Goal: Task Accomplishment & Management: Use online tool/utility

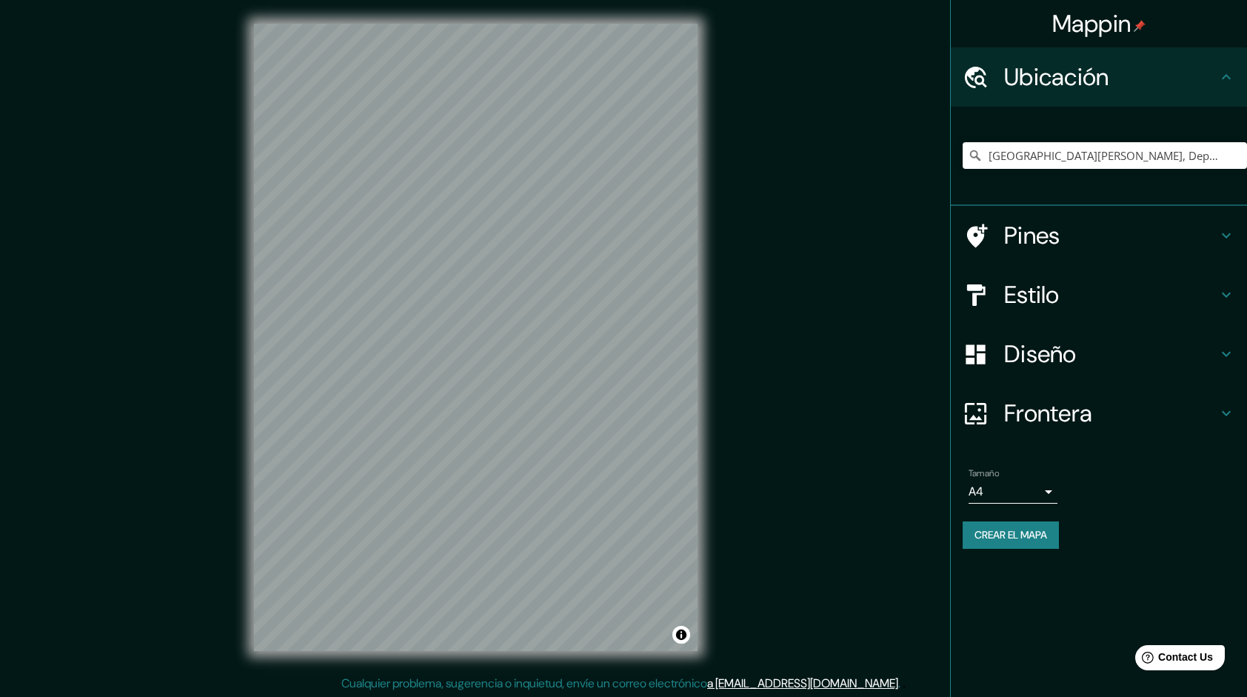
click at [1210, 290] on h4 "Estilo" at bounding box center [1110, 295] width 213 height 30
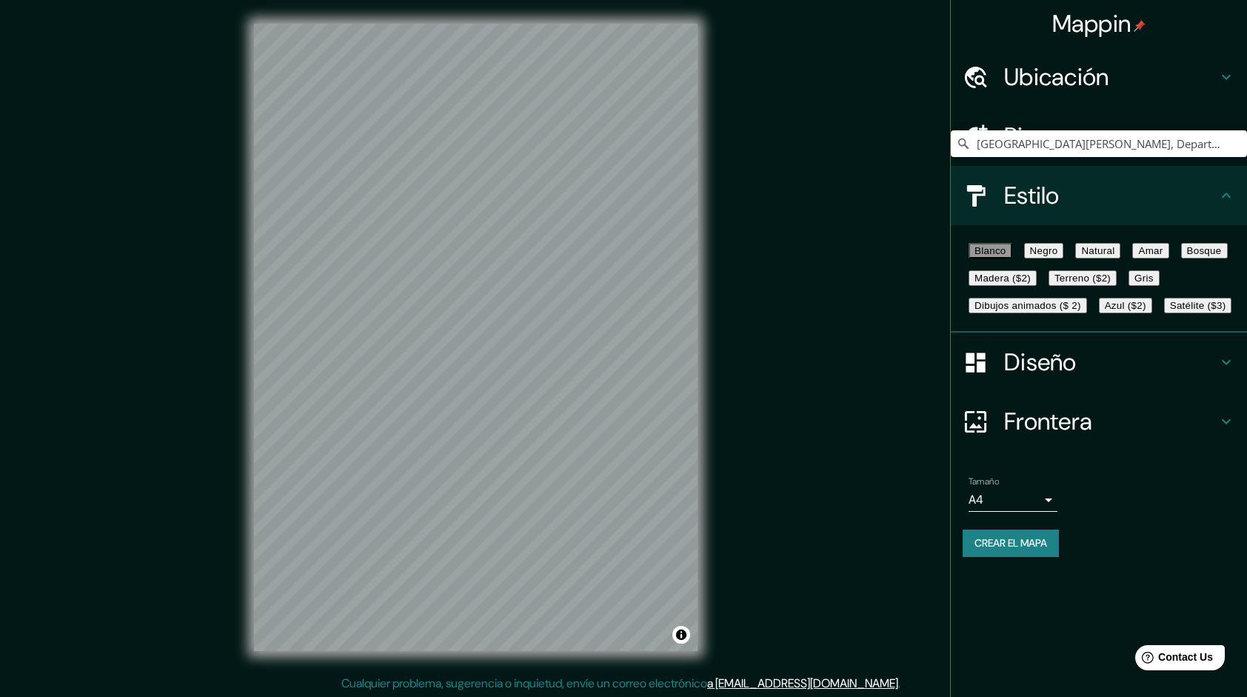
click at [1058, 256] on font "Negro" at bounding box center [1044, 250] width 28 height 11
click at [1120, 258] on button "Natural" at bounding box center [1097, 251] width 45 height 16
click at [1146, 311] on font "Azul ($2)" at bounding box center [1125, 305] width 41 height 11
click at [1170, 311] on font "Satélite ($3)" at bounding box center [1198, 305] width 56 height 11
click at [1066, 311] on font "Dibujos animados ($ 2)" at bounding box center [1027, 305] width 107 height 11
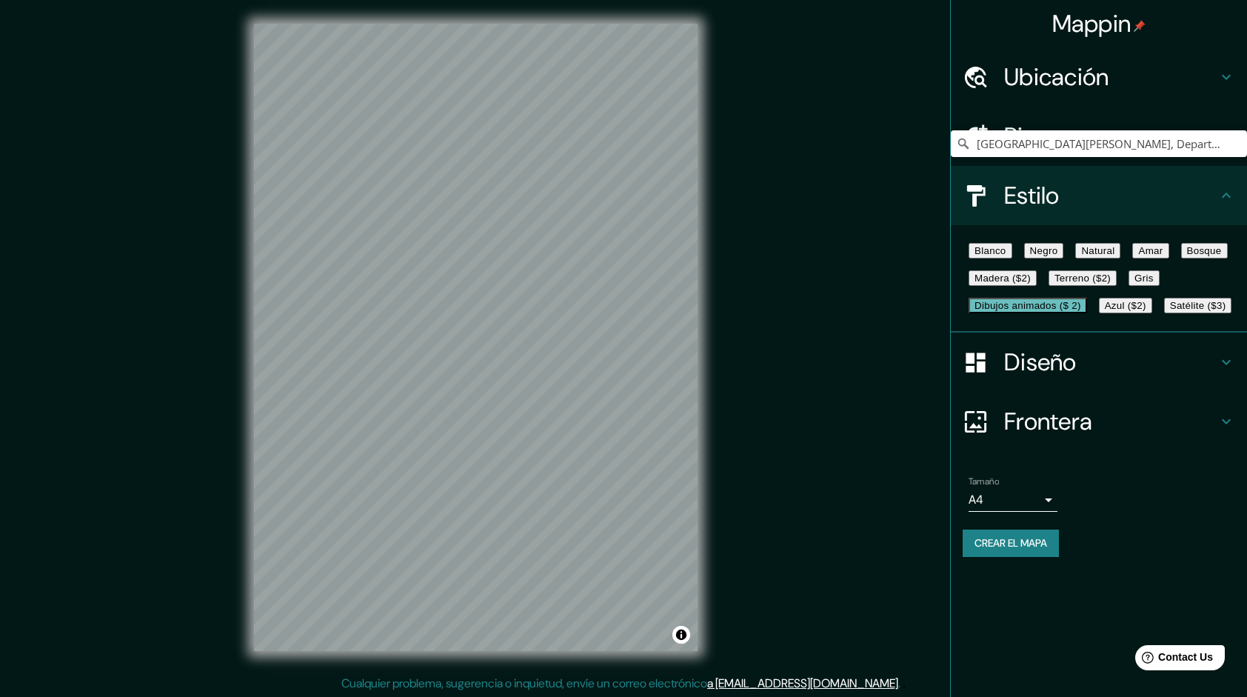
click at [1054, 284] on font "Terreno ($2)" at bounding box center [1082, 277] width 56 height 11
click at [1073, 319] on div "Blanco Negro Natural [PERSON_NAME] ($2) Terreno ($2) Gris Dibujos animados ($ 2…" at bounding box center [1104, 278] width 284 height 82
click at [1134, 284] on font "Gris" at bounding box center [1143, 277] width 19 height 11
click at [1187, 256] on font "Bosque" at bounding box center [1204, 250] width 35 height 11
click at [1138, 256] on font "Amar" at bounding box center [1150, 250] width 24 height 11
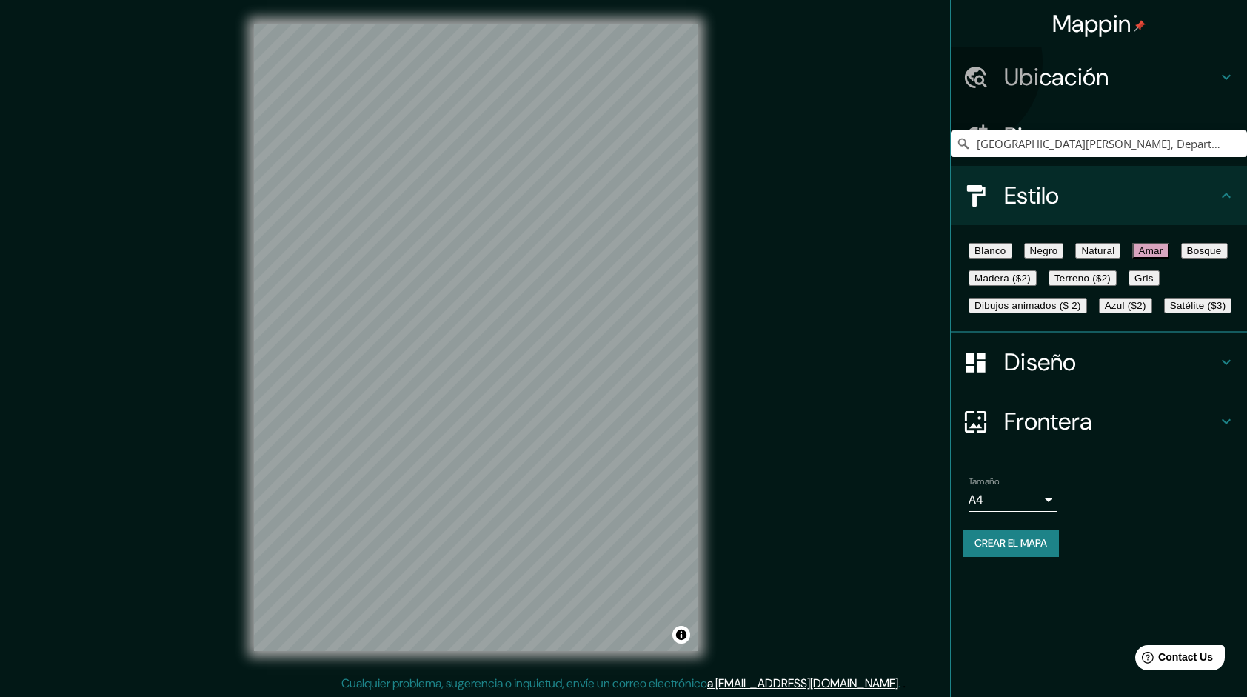
click at [1036, 286] on button "Madera ($2)" at bounding box center [1002, 278] width 68 height 16
click at [1120, 255] on button "Natural" at bounding box center [1097, 251] width 45 height 16
click at [1058, 256] on font "Negro" at bounding box center [1044, 250] width 28 height 11
click at [1006, 255] on font "Blanco" at bounding box center [990, 250] width 32 height 11
click at [1114, 256] on font "Natural" at bounding box center [1097, 250] width 33 height 11
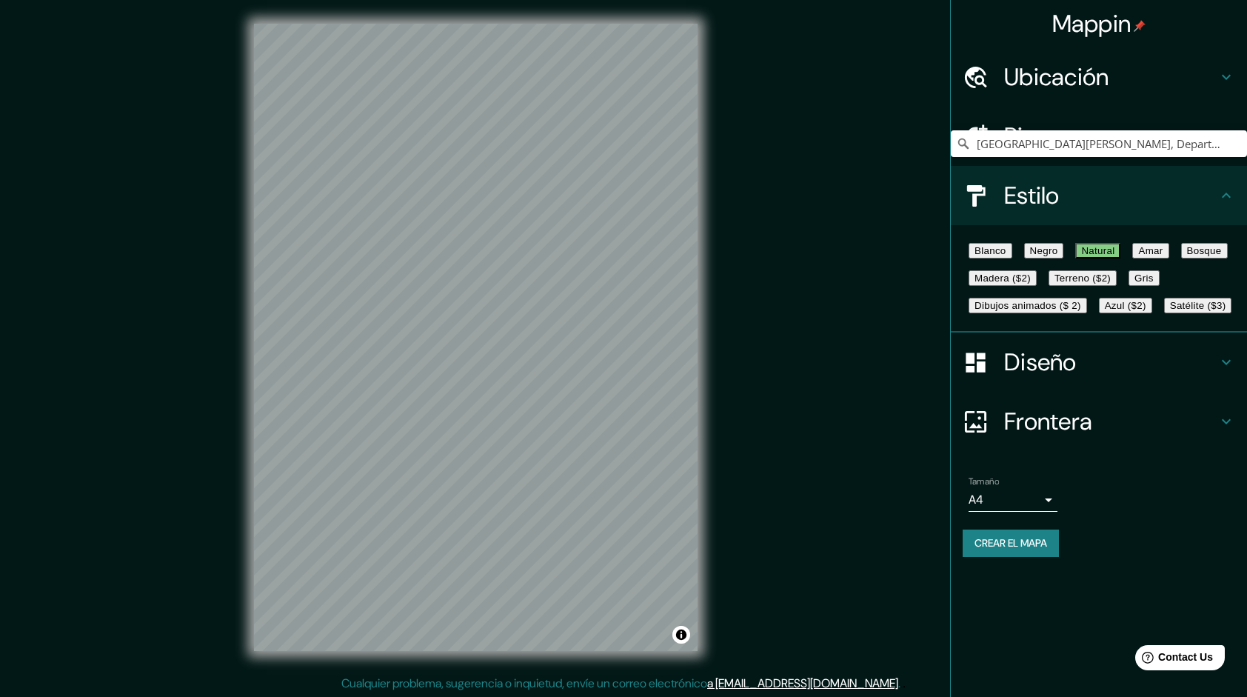
click at [997, 246] on button "Blanco" at bounding box center [990, 251] width 44 height 16
click at [1114, 251] on font "Natural" at bounding box center [1097, 250] width 33 height 11
click at [982, 256] on font "Blanco" at bounding box center [990, 250] width 32 height 11
click at [1164, 272] on div "Blanco Negro Natural [PERSON_NAME] ($2) Terreno ($2) Gris Dibujos animados ($ 2…" at bounding box center [1104, 278] width 284 height 82
click at [1114, 256] on font "Natural" at bounding box center [1097, 250] width 33 height 11
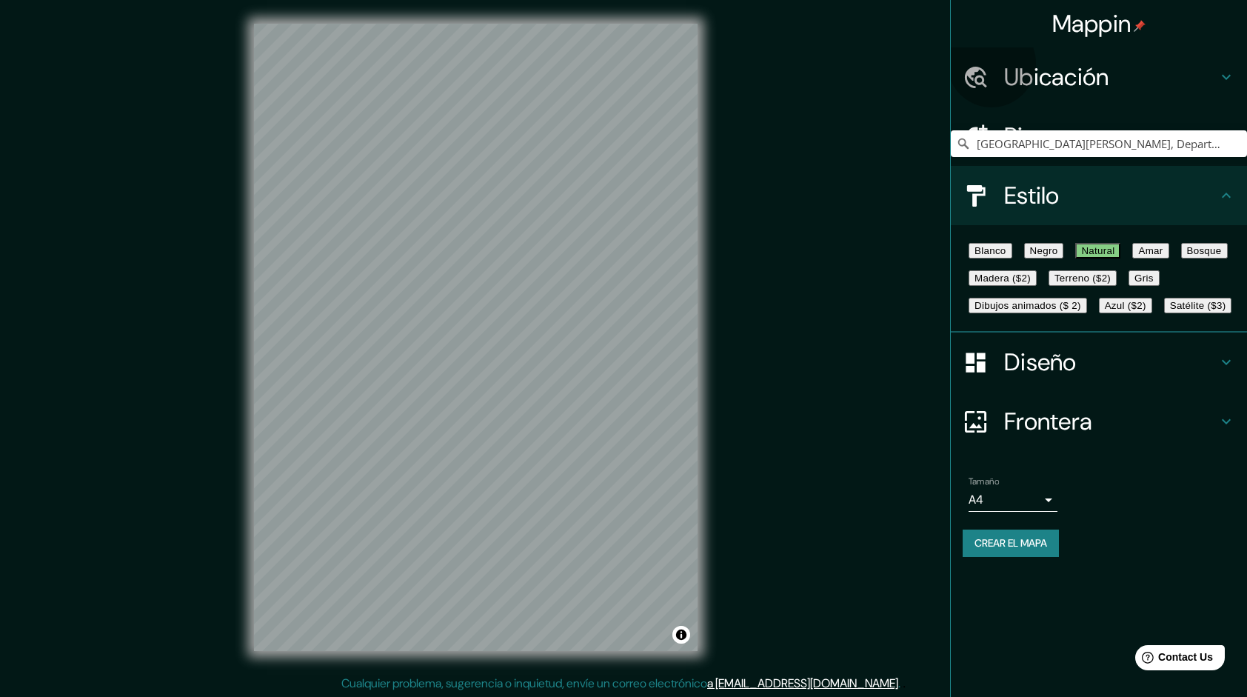
click at [1114, 256] on font "Natural" at bounding box center [1097, 250] width 33 height 11
